Goal: Ask a question

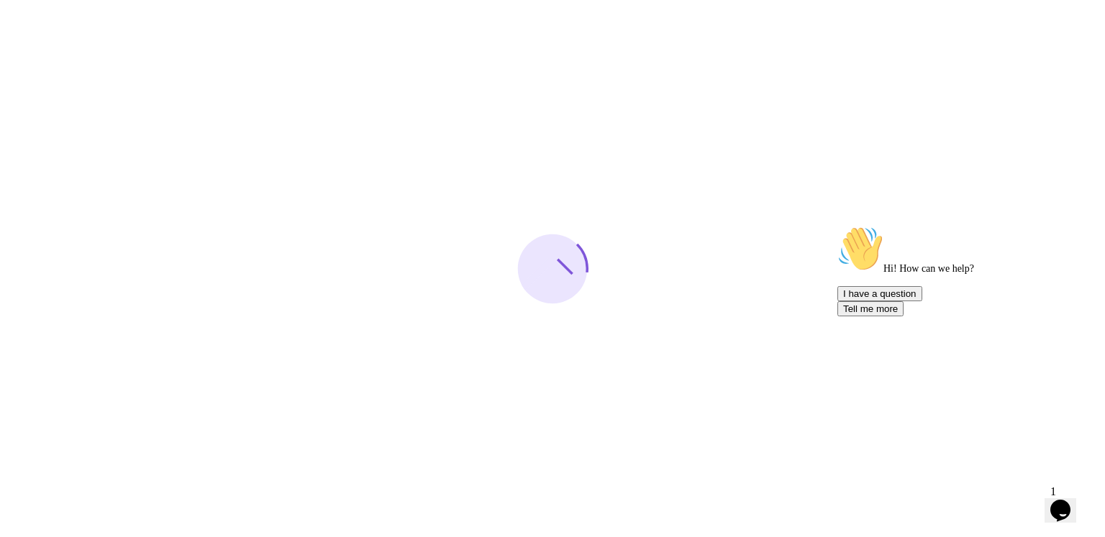
click at [1067, 501] on icon "Chat widget" at bounding box center [1060, 511] width 20 height 22
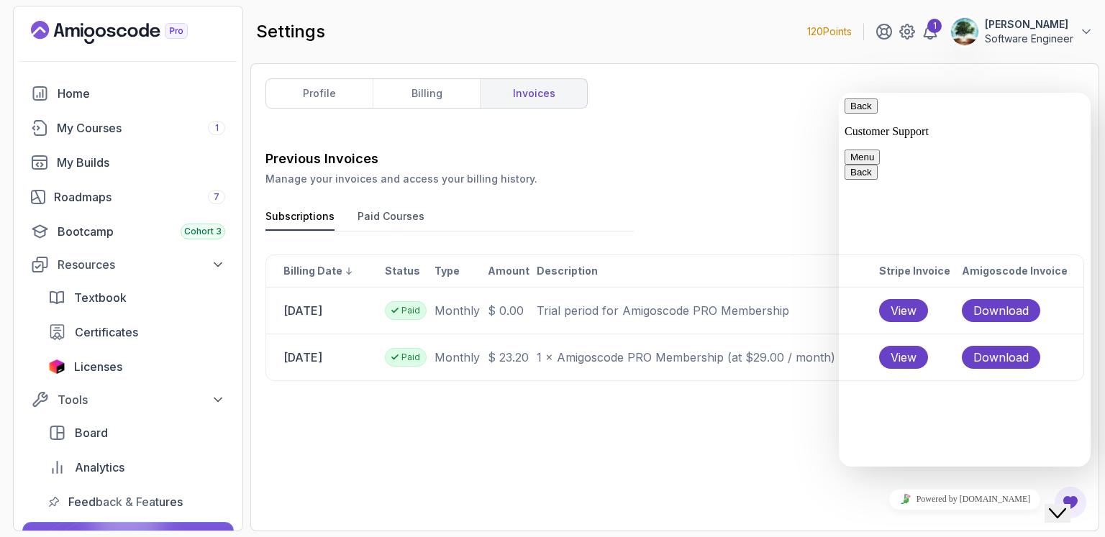
click at [978, 125] on p "Customer Support" at bounding box center [965, 131] width 240 height 13
click at [101, 369] on span "Licenses" at bounding box center [98, 366] width 48 height 17
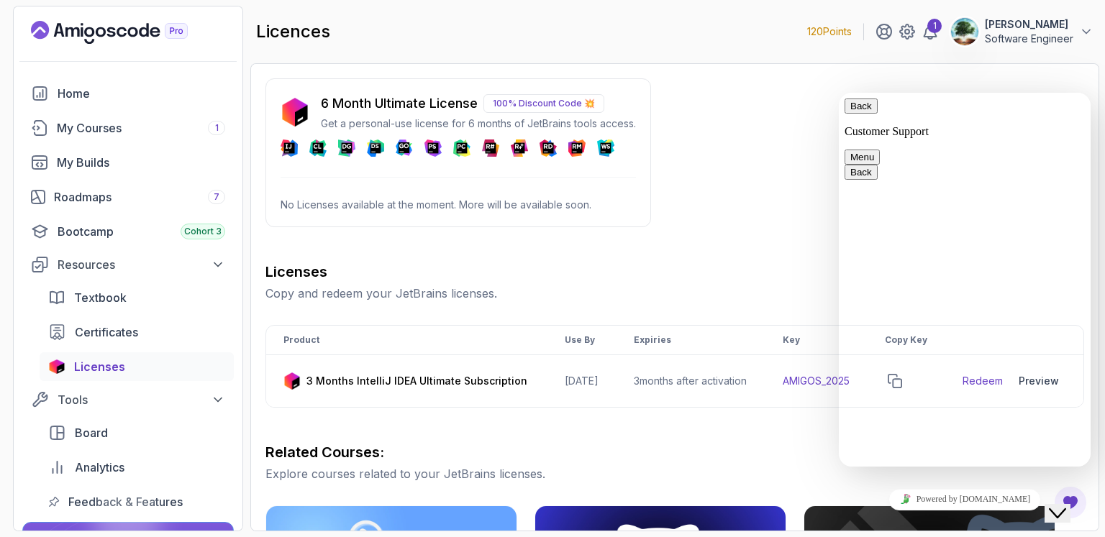
click at [952, 125] on p "Customer Support" at bounding box center [965, 131] width 240 height 13
click at [839, 93] on textarea at bounding box center [839, 93] width 0 height 0
type textarea "i got a month subscrption with 6 month utimate license, but i didn't get it"
click at [118, 227] on div "Bootcamp Cohort 3" at bounding box center [142, 231] width 168 height 17
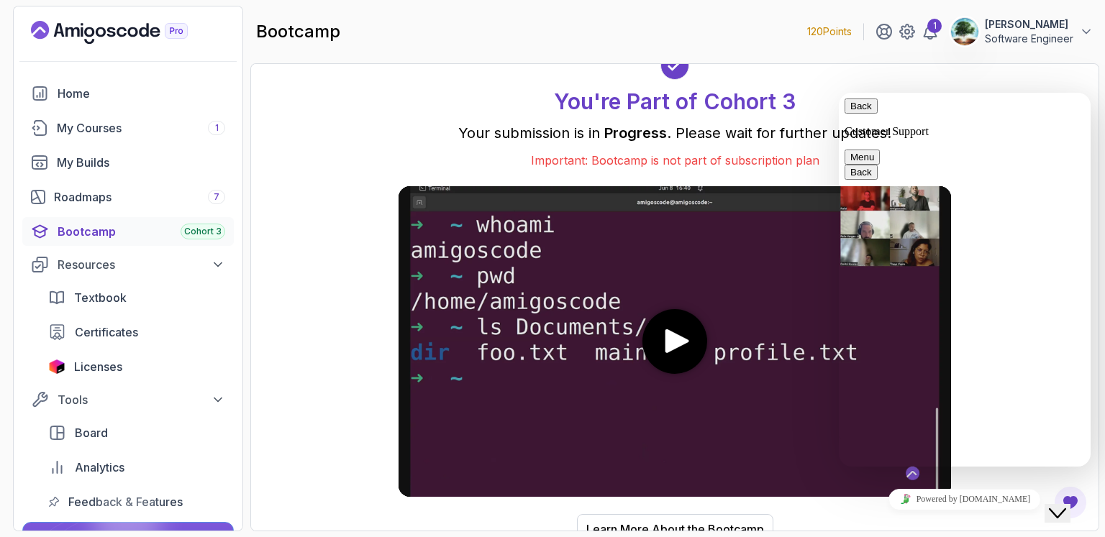
scroll to position [132, 0]
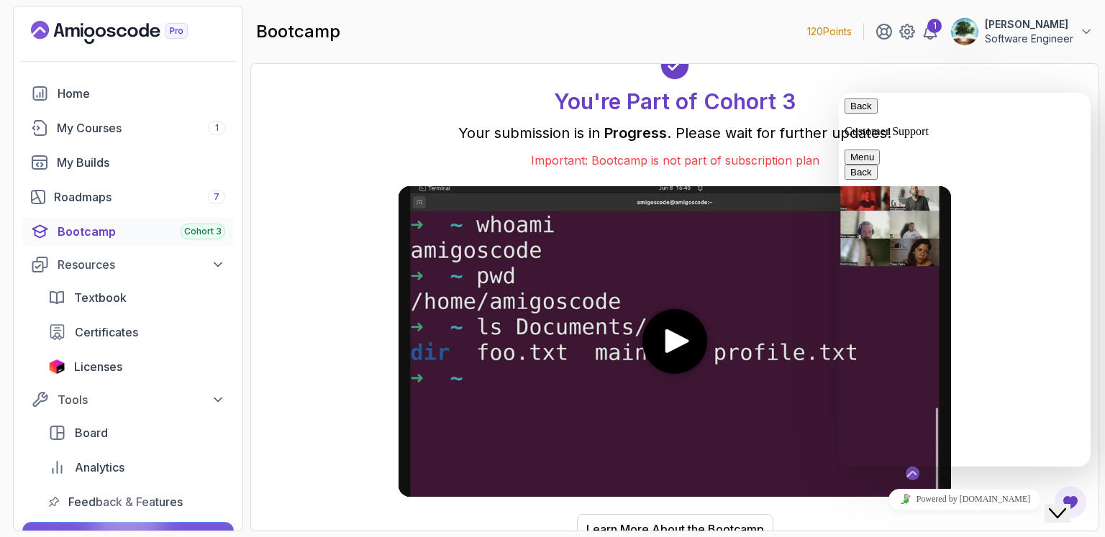
type input "[PERSON_NAME]"
type input "[EMAIL_ADDRESS][PERSON_NAME][PERSON_NAME][DOMAIN_NAME]"
type input "18092991577"
type input "I didn;t get ultimate license 6 mont"
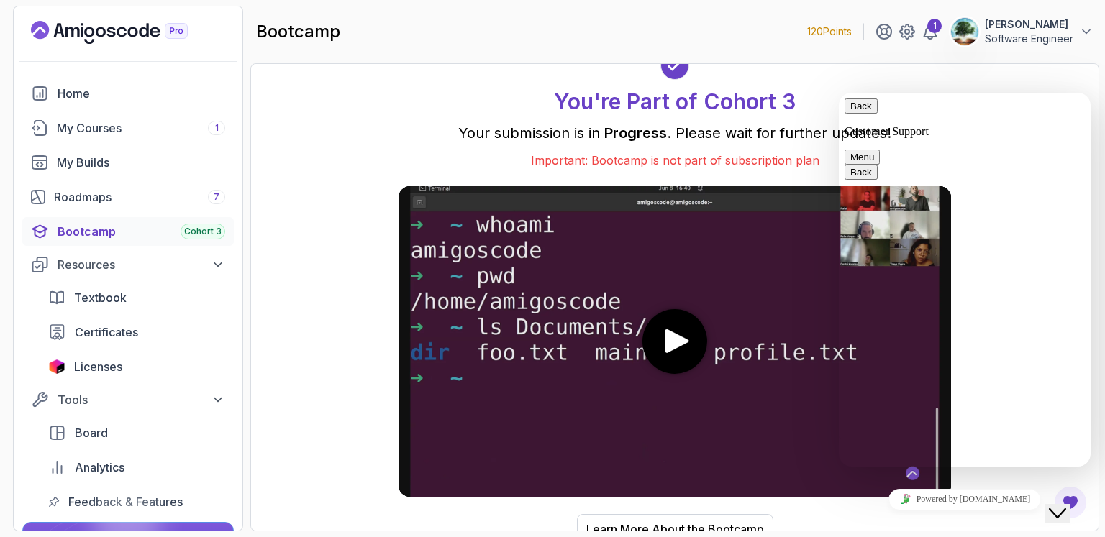
type textarea "my monthly suscription is expiring by [DATE] with the promse of getting 6 month…"
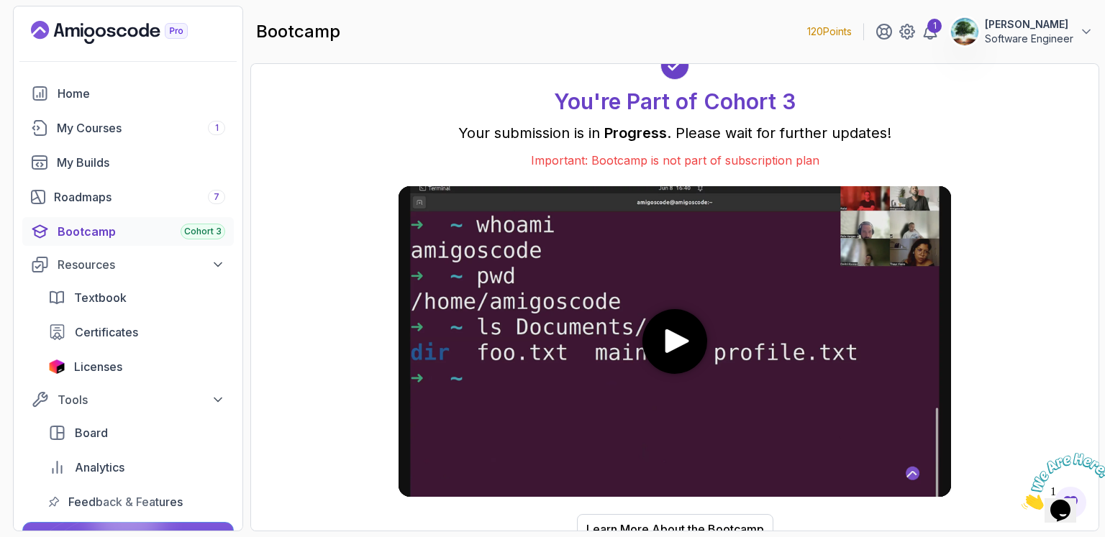
scroll to position [0, 0]
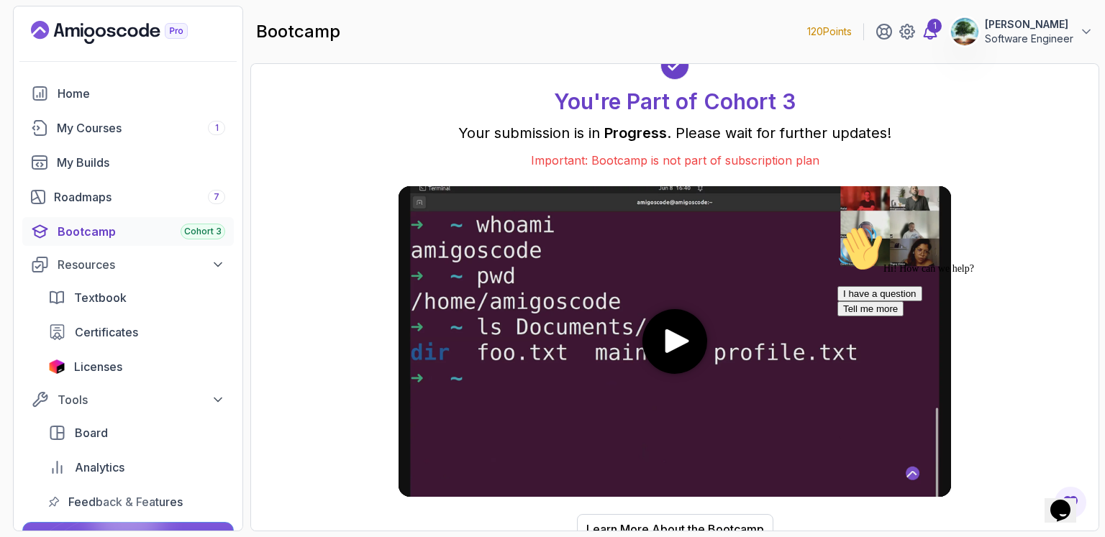
click at [929, 38] on icon at bounding box center [930, 31] width 12 height 14
